Goal: Navigation & Orientation: Find specific page/section

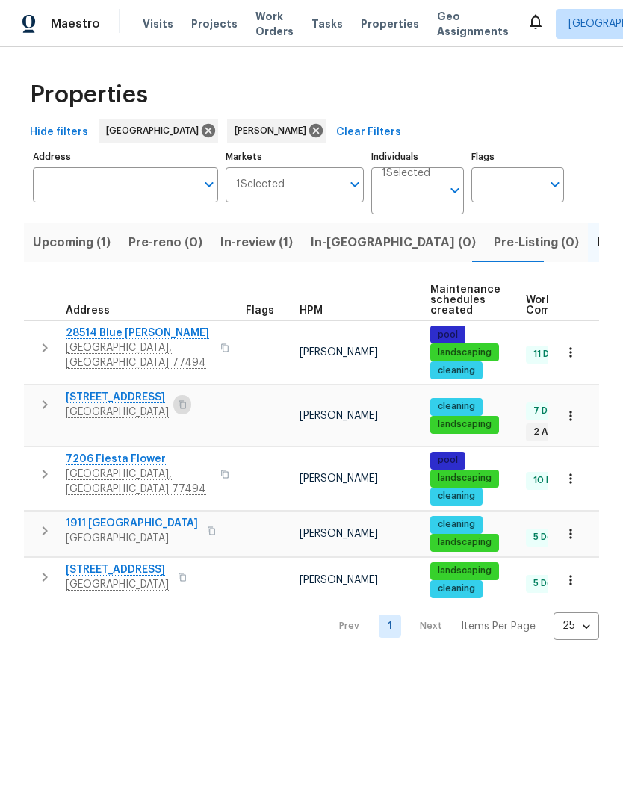
click at [183, 405] on icon "button" at bounding box center [181, 405] width 7 height 8
click at [571, 411] on icon "button" at bounding box center [570, 416] width 2 height 10
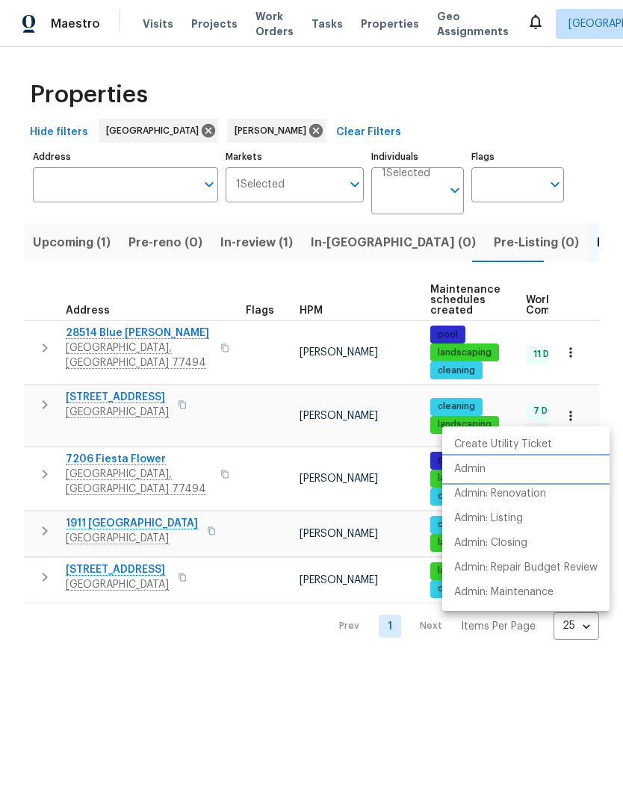
click at [476, 464] on p "Admin" at bounding box center [469, 469] width 31 height 16
click at [506, 103] on div at bounding box center [311, 399] width 623 height 799
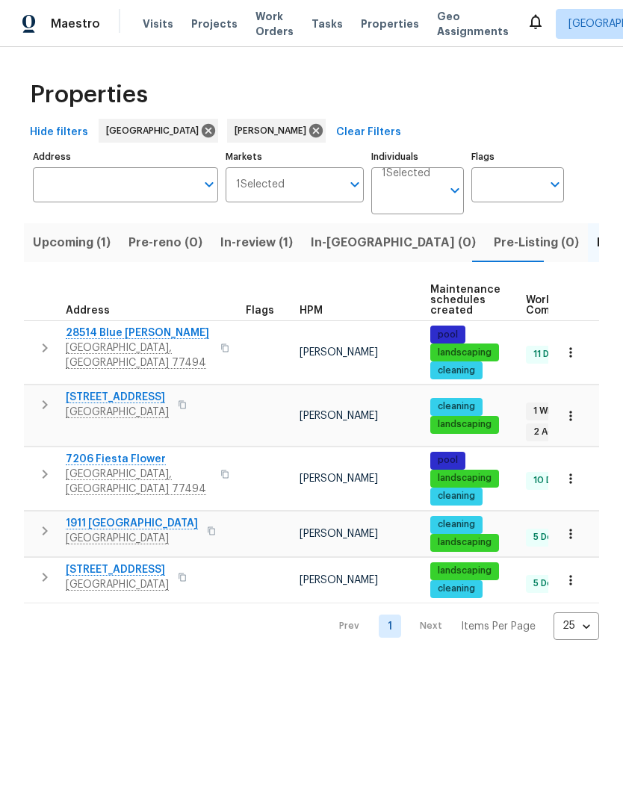
click at [76, 252] on span "Upcoming (1)" at bounding box center [72, 242] width 78 height 21
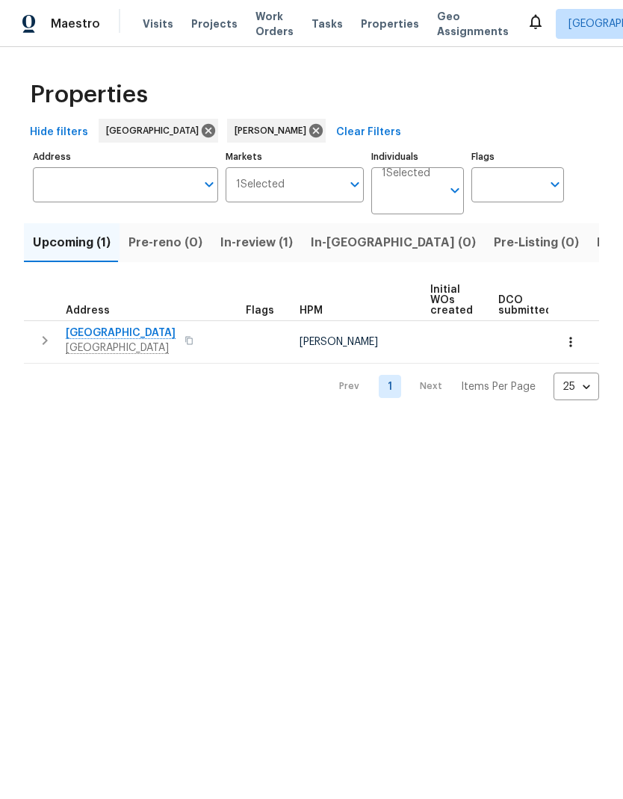
click at [569, 339] on icon "button" at bounding box center [570, 341] width 15 height 15
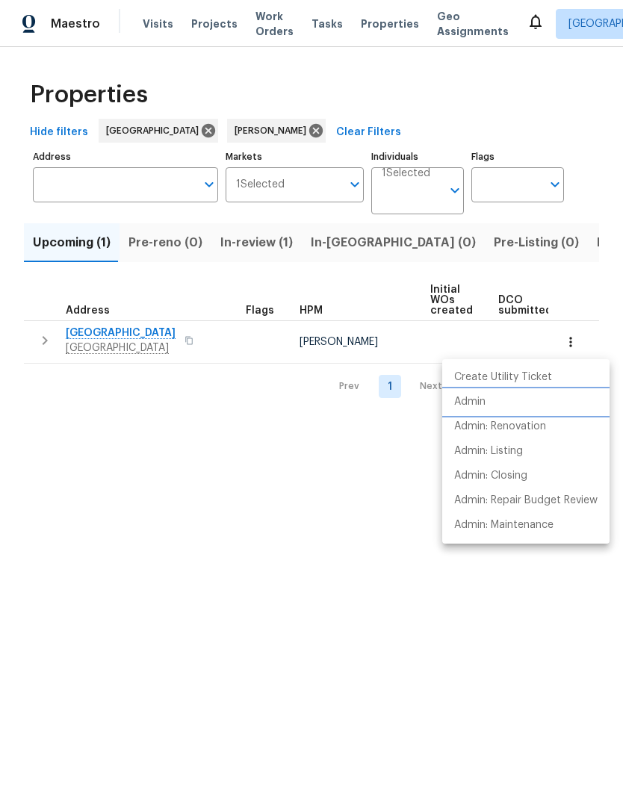
click at [493, 403] on li "Admin" at bounding box center [525, 402] width 167 height 25
